Goal: Information Seeking & Learning: Check status

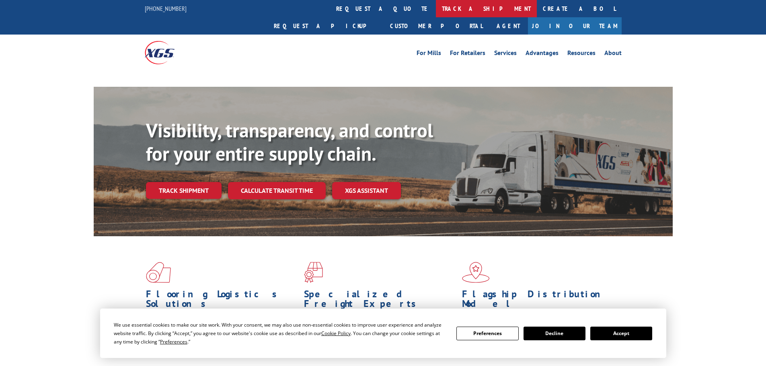
click at [436, 6] on link "track a shipment" at bounding box center [486, 8] width 101 height 17
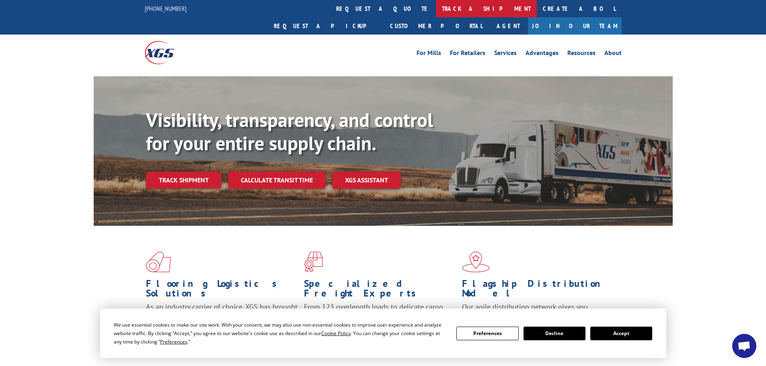
click at [436, 6] on link "track a shipment" at bounding box center [486, 8] width 101 height 17
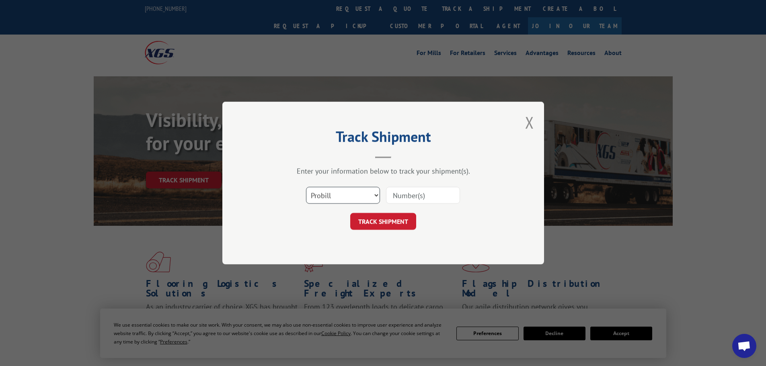
click at [342, 199] on select "Select category... Probill BOL PO" at bounding box center [343, 195] width 74 height 17
select select "bol"
click at [306, 187] on select "Select category... Probill BOL PO" at bounding box center [343, 195] width 74 height 17
click at [398, 195] on input at bounding box center [423, 195] width 74 height 17
paste input "5212880"
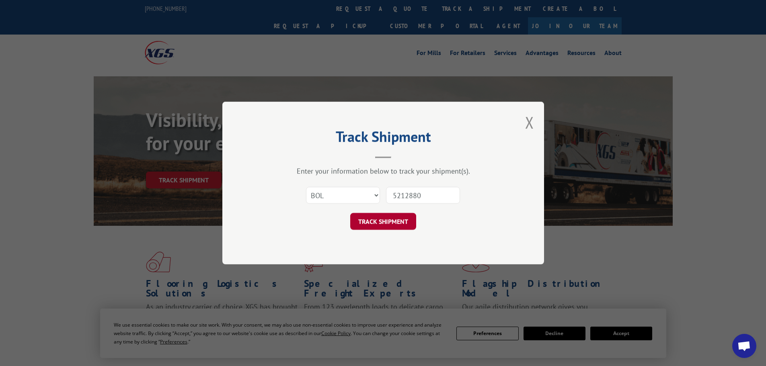
type input "5212880"
click at [374, 224] on button "TRACK SHIPMENT" at bounding box center [383, 221] width 66 height 17
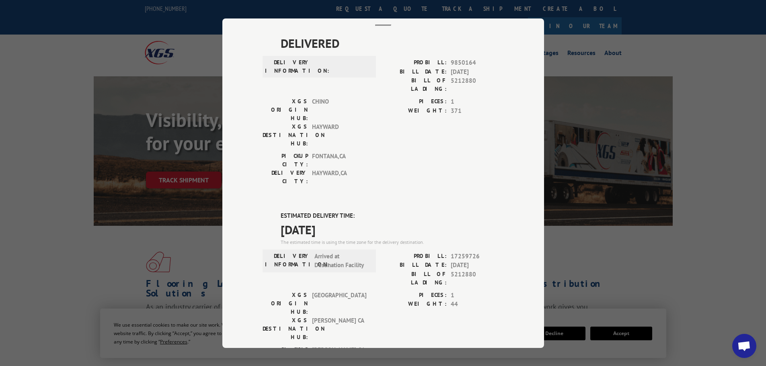
scroll to position [40, 0]
